Goal: Download file/media

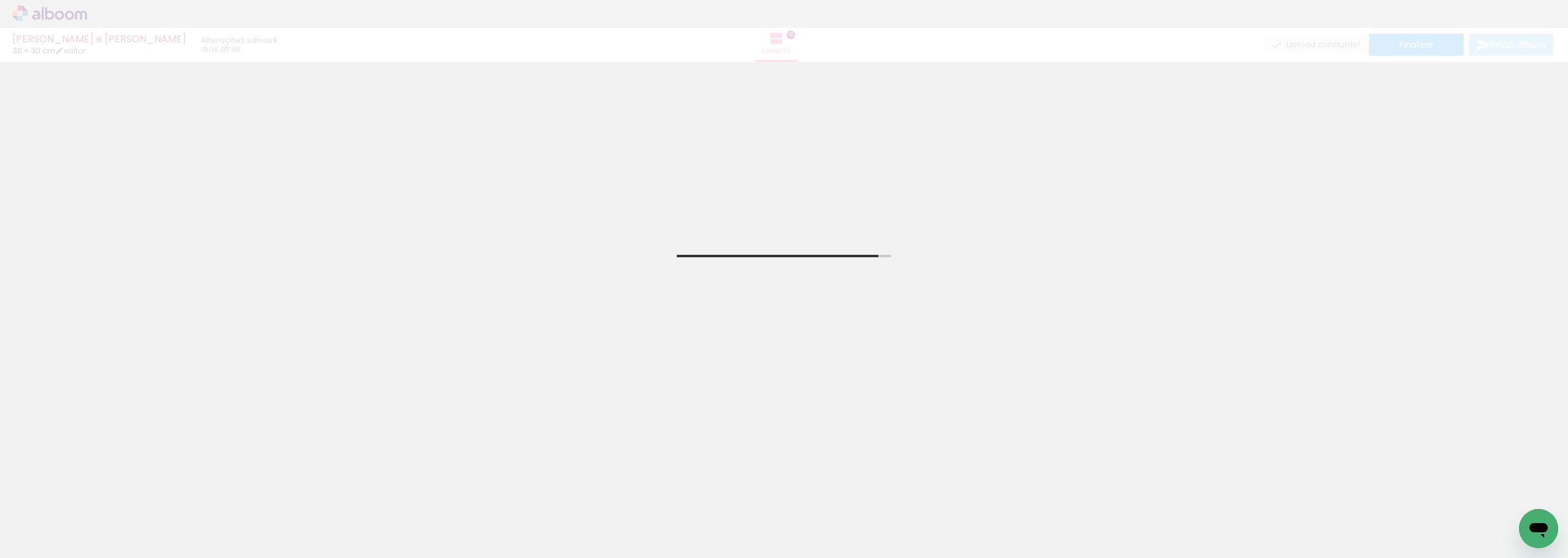
scroll to position [62, 0]
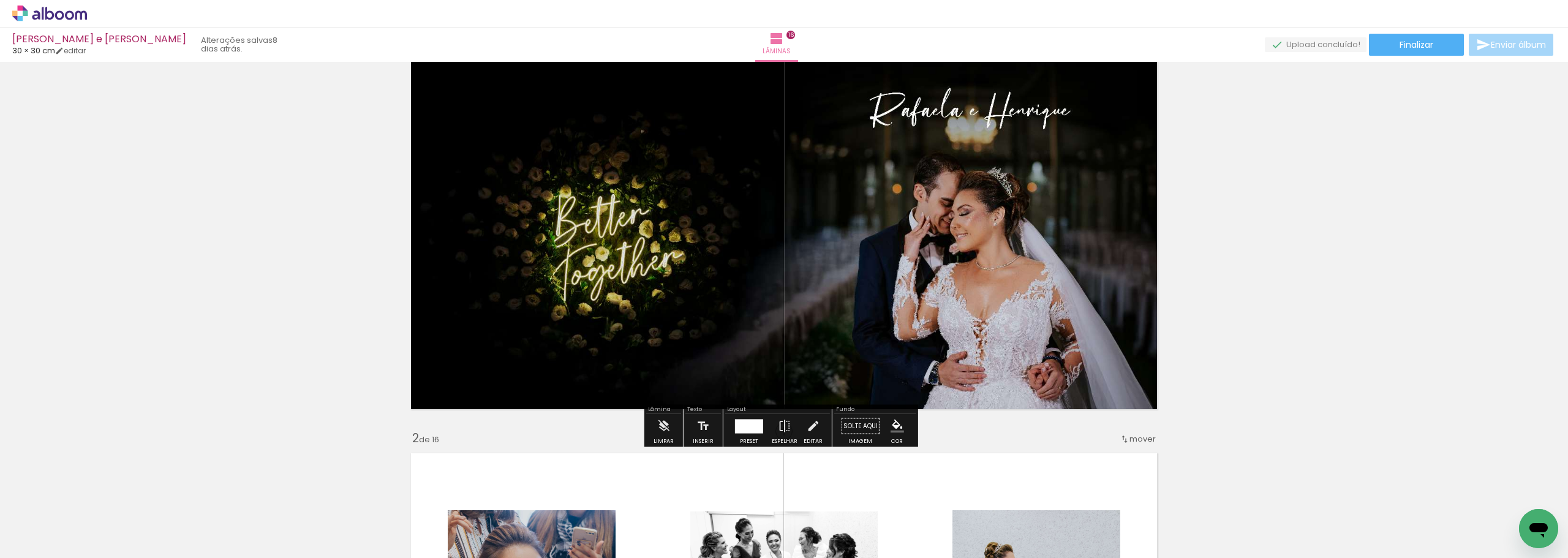
click at [1315, 47] on quentale-upload-monitor at bounding box center [1315, 44] width 102 height 16
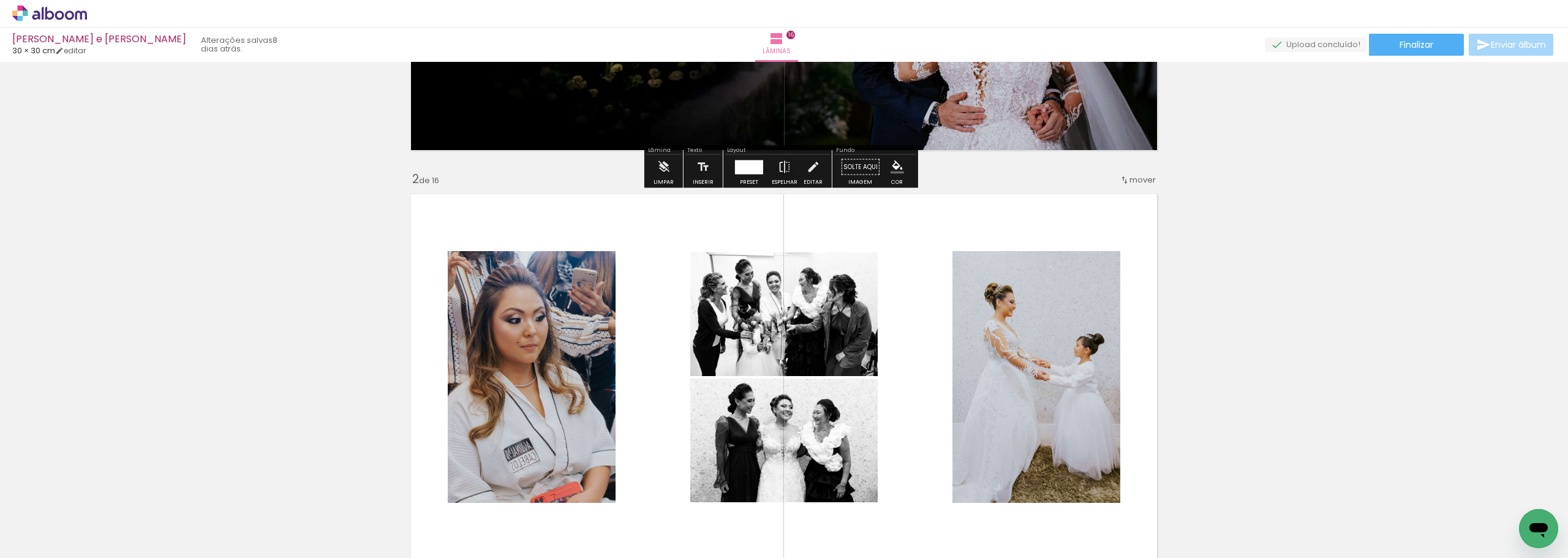
scroll to position [184, 0]
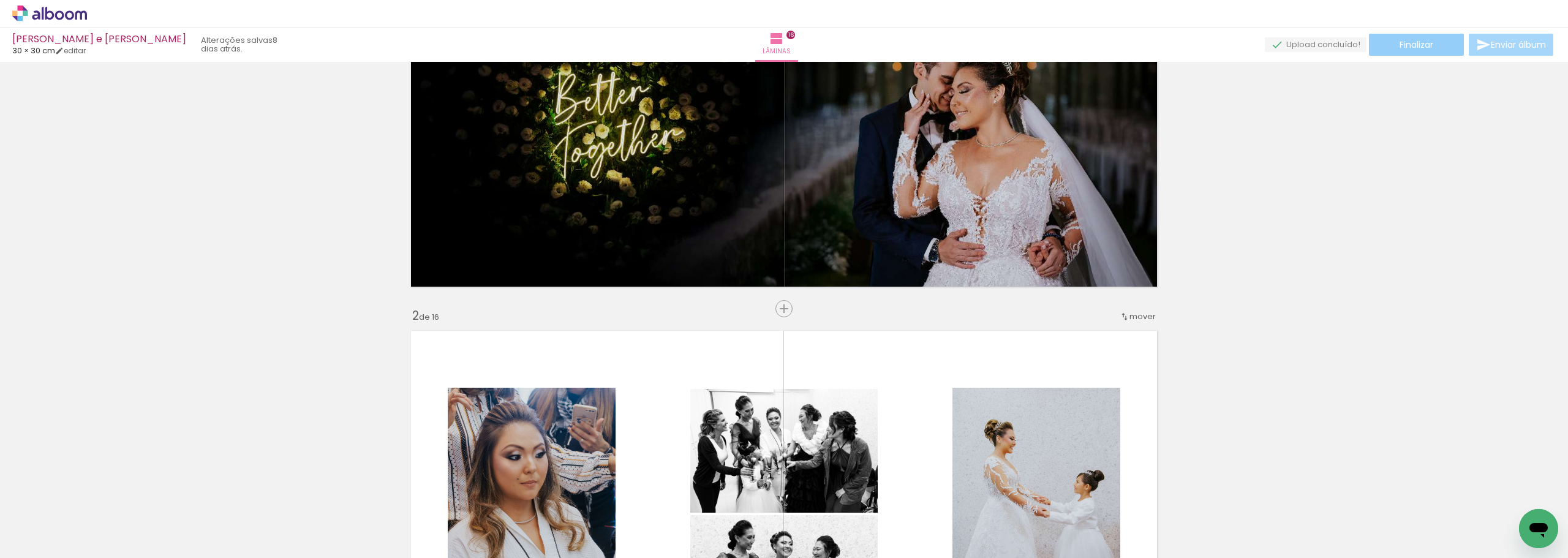
click at [1429, 43] on span "Finalizar" at bounding box center [1416, 45] width 33 height 9
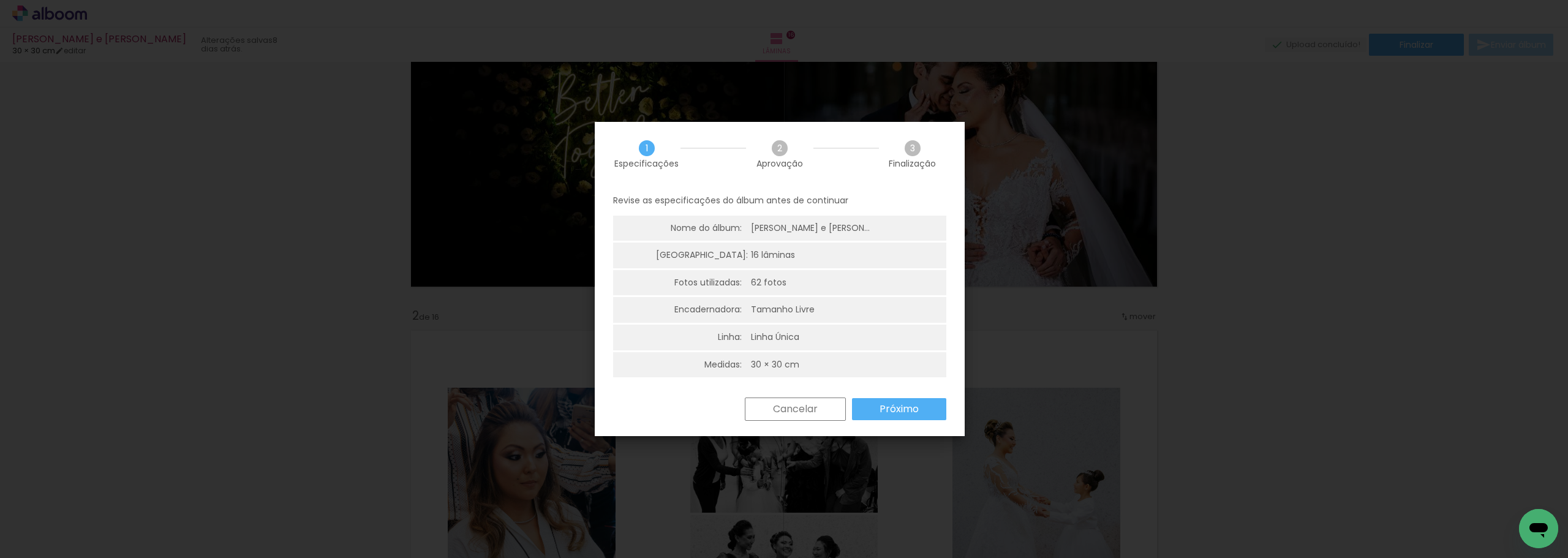
click at [771, 150] on div "2 Aprovação" at bounding box center [780, 153] width 67 height 27
click at [904, 397] on div "Revise as especificações do álbum antes de continuar Nome do álbum: Rafaela e H…" at bounding box center [780, 291] width 370 height 211
click at [0, 0] on slot "Próximo" at bounding box center [0, 0] width 0 height 0
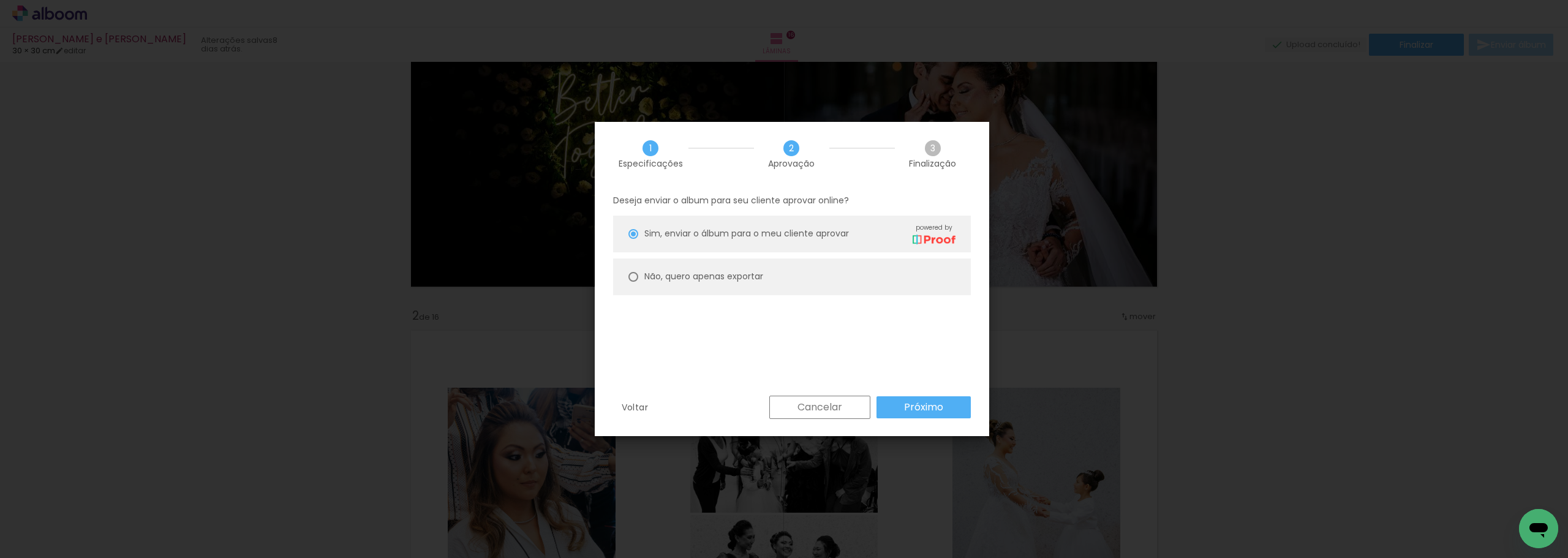
click at [844, 277] on paper-radio-button "Não, quero apenas exportar" at bounding box center [791, 277] width 358 height 37
type paper-radio-button "on"
click at [0, 0] on slot "Próximo" at bounding box center [0, 0] width 0 height 0
type input "Alta, 300 DPI"
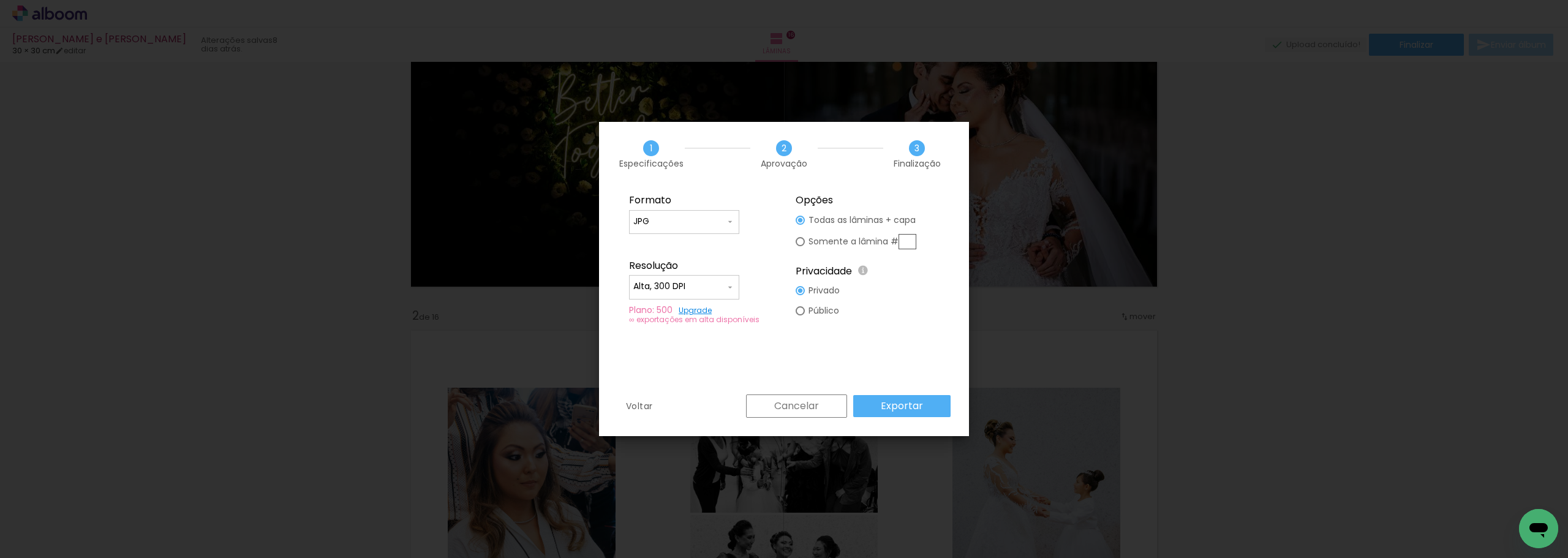
click at [731, 217] on iron-icon at bounding box center [730, 222] width 10 height 10
click at [731, 216] on paper-item "JPG" at bounding box center [684, 219] width 110 height 24
click at [738, 286] on paper-input-container "Alta, 300 DPI" at bounding box center [684, 287] width 110 height 24
click at [733, 284] on paper-item "Alta, 300 DPI" at bounding box center [684, 285] width 110 height 24
click at [0, 0] on slot "Exportar" at bounding box center [0, 0] width 0 height 0
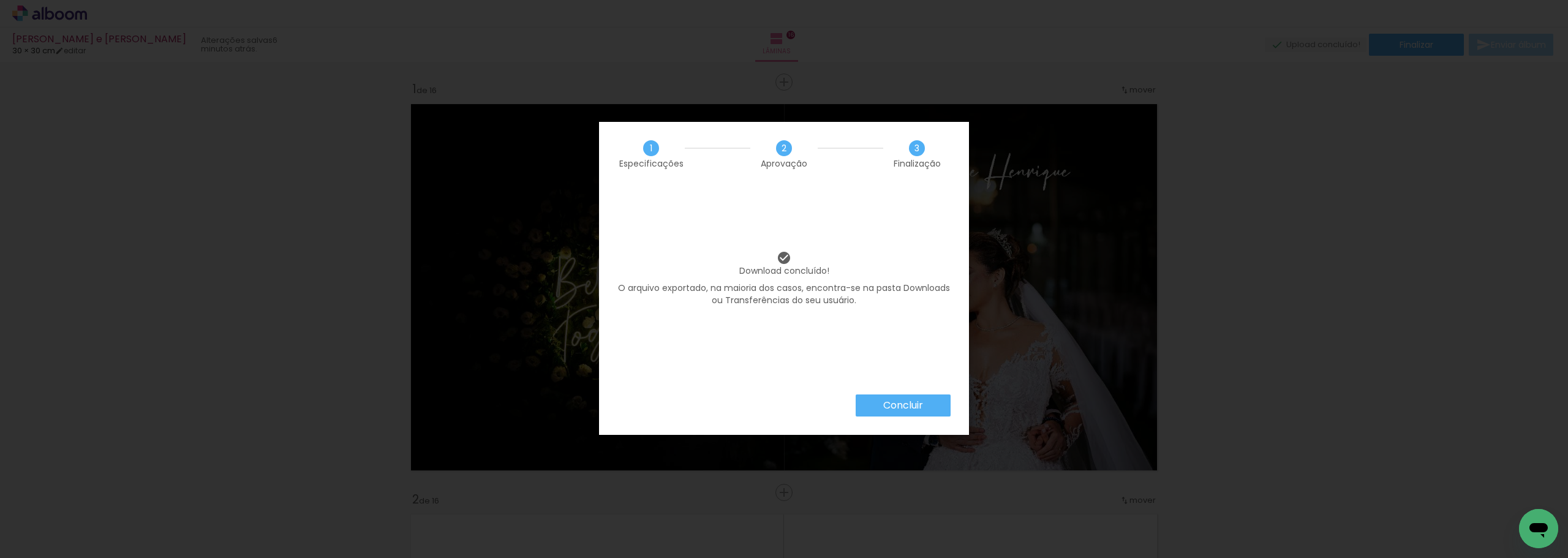
scroll to position [184, 0]
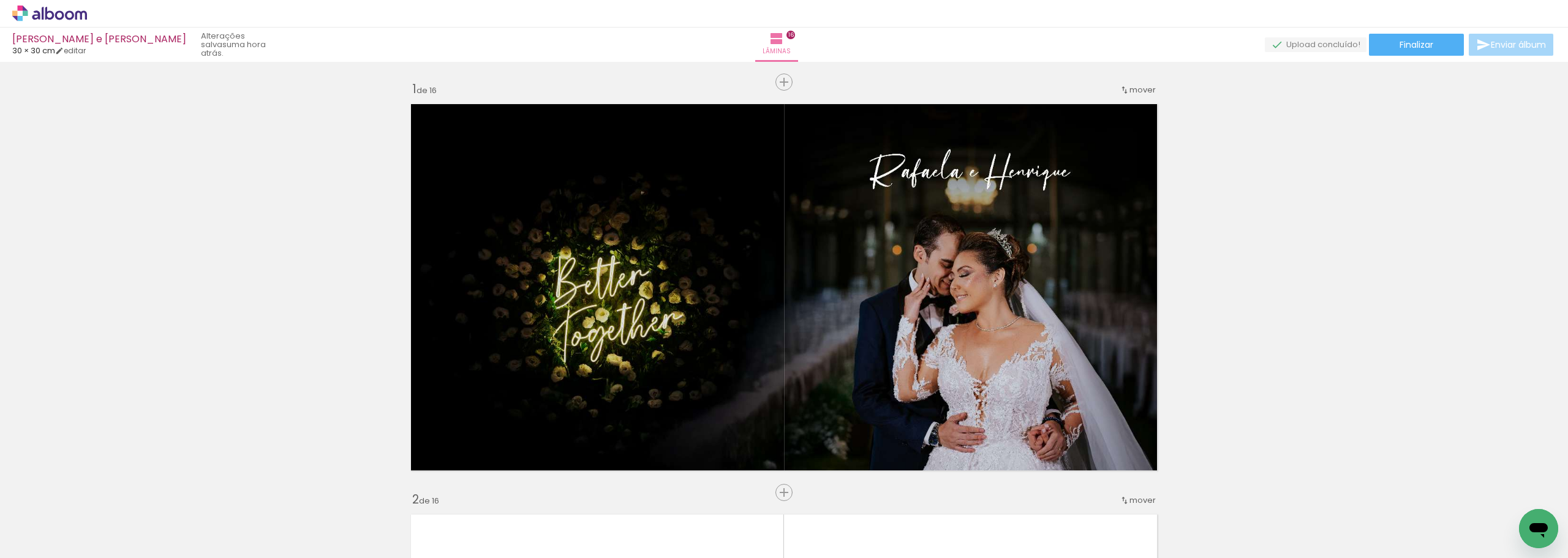
scroll to position [184, 0]
